Goal: Task Accomplishment & Management: Use online tool/utility

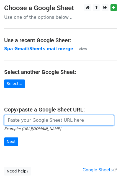
click at [40, 121] on input "url" at bounding box center [59, 120] width 110 height 10
paste input "[URL][DOMAIN_NAME]"
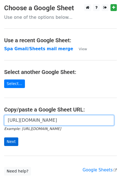
type input "https://docs.google.com/spreadsheets/d/12SgJE2jKZEKWpXJfKh3gZxr3i7rJy1mBpCsRnPz…"
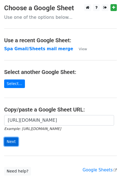
scroll to position [0, 0]
click at [10, 141] on input "Next" at bounding box center [11, 141] width 14 height 9
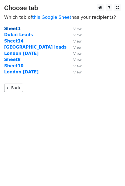
click at [10, 29] on strong "Sheet1" at bounding box center [12, 28] width 16 height 5
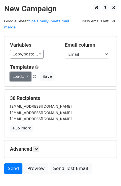
click at [24, 72] on link "Load..." at bounding box center [20, 76] width 21 height 9
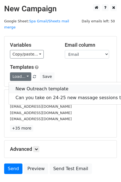
click at [29, 84] on link "New Outreach template" at bounding box center [80, 88] width 143 height 9
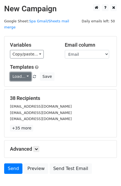
click at [23, 72] on link "Load..." at bounding box center [20, 76] width 21 height 9
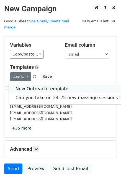
click at [23, 84] on link "New Outreach template" at bounding box center [80, 88] width 143 height 9
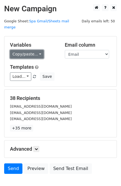
click at [36, 50] on link "Copy/paste..." at bounding box center [27, 54] width 34 height 9
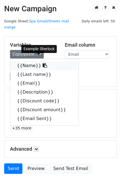
click at [27, 62] on link "{{Name}}" at bounding box center [44, 65] width 68 height 9
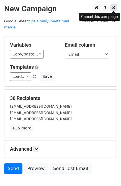
click at [113, 9] on icon at bounding box center [113, 8] width 3 height 4
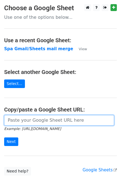
click at [14, 120] on input "url" at bounding box center [59, 120] width 110 height 10
paste input "https://docs.google.com/spreadsheets/d/12SgJE2jKZEKWpXJfKh3gZxr3i7rJy1mBpCsRnPz…"
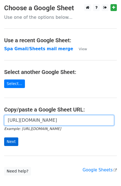
type input "https://docs.google.com/spreadsheets/d/12SgJE2jKZEKWpXJfKh3gZxr3i7rJy1mBpCsRnPz…"
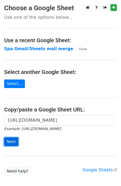
scroll to position [0, 0]
click at [9, 141] on input "Next" at bounding box center [11, 141] width 14 height 9
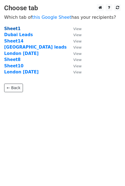
click at [12, 30] on strong "Sheet1" at bounding box center [12, 28] width 16 height 5
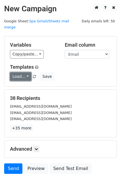
click at [23, 72] on link "Load..." at bounding box center [20, 76] width 21 height 9
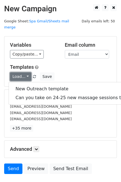
click at [23, 72] on link "Load..." at bounding box center [20, 76] width 21 height 9
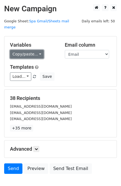
click at [35, 50] on link "Copy/paste..." at bounding box center [27, 54] width 34 height 9
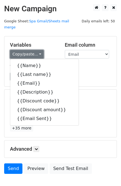
click at [35, 50] on link "Copy/paste..." at bounding box center [27, 54] width 34 height 9
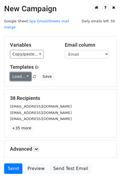
click at [23, 72] on link "Load..." at bounding box center [20, 76] width 21 height 9
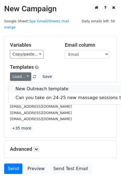
click at [36, 84] on link "New Outreach template" at bounding box center [80, 88] width 143 height 9
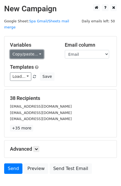
click at [34, 51] on link "Copy/paste..." at bounding box center [27, 54] width 34 height 9
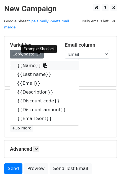
click at [32, 61] on link "{{Name}}" at bounding box center [44, 65] width 68 height 9
